Goal: Transaction & Acquisition: Book appointment/travel/reservation

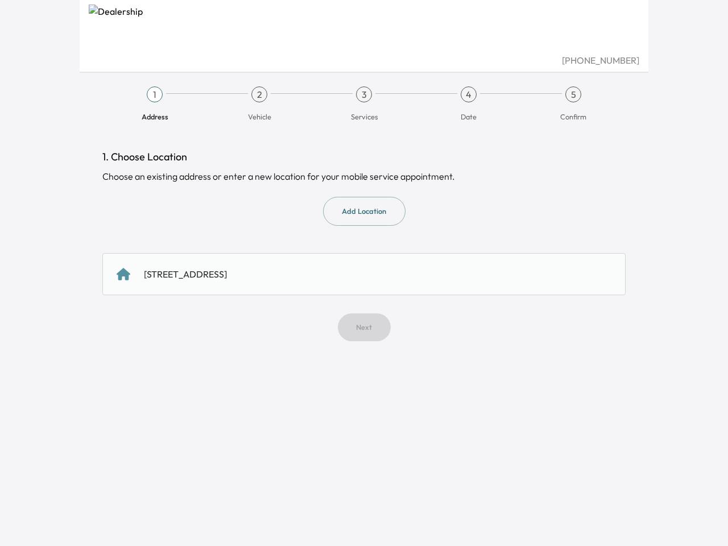
click at [155, 104] on span "Address" at bounding box center [154, 111] width 95 height 19
click at [259, 104] on span "Vehicle" at bounding box center [258, 111] width 95 height 19
click at [364, 104] on span "Services" at bounding box center [363, 111] width 95 height 19
click at [468, 104] on span "Date" at bounding box center [468, 111] width 95 height 19
click at [573, 104] on span "Confirm" at bounding box center [572, 111] width 95 height 19
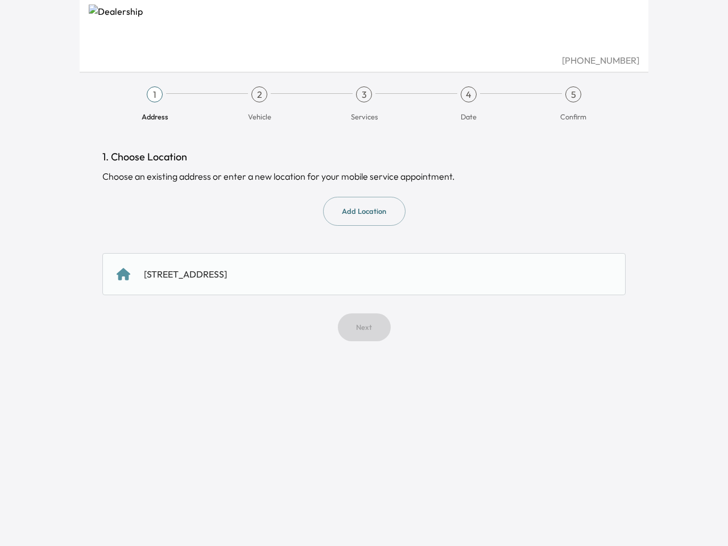
click at [364, 211] on button "Add Location" at bounding box center [364, 211] width 82 height 29
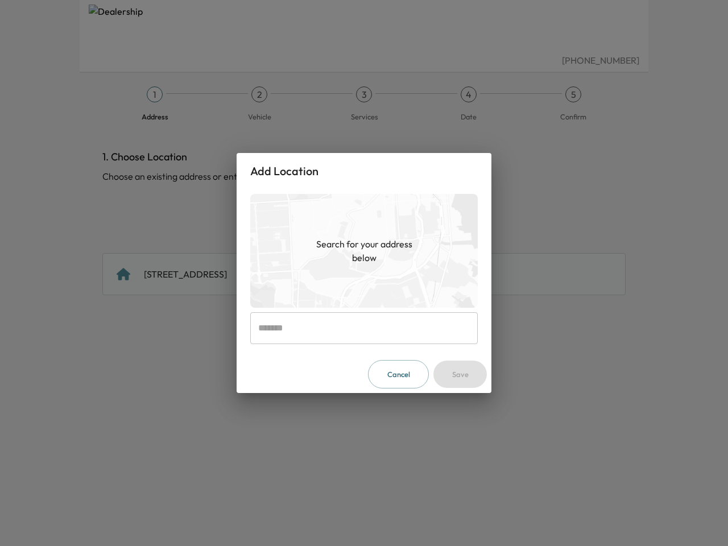
click at [364, 274] on img at bounding box center [363, 251] width 227 height 114
